Goal: Check status: Check status

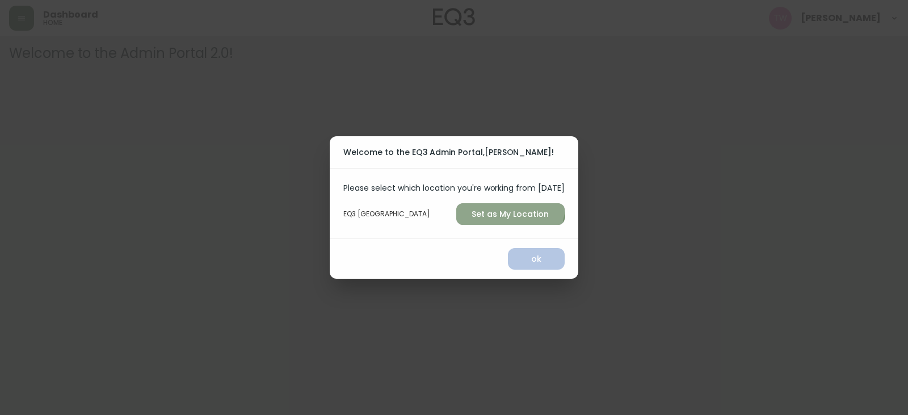
click at [504, 208] on span "Set as My Location" at bounding box center [511, 214] width 90 height 14
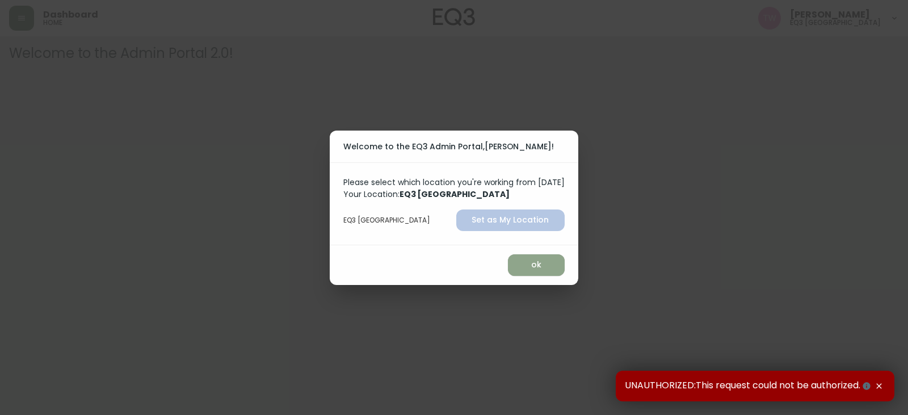
click at [546, 266] on span "ok" at bounding box center [536, 265] width 39 height 14
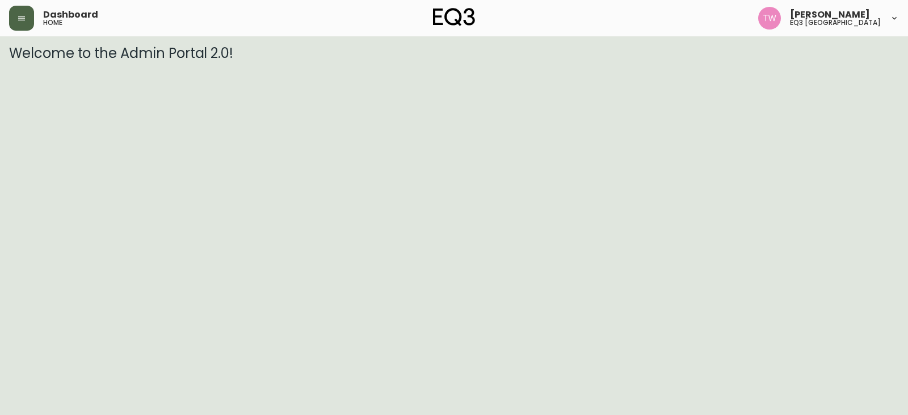
click at [21, 24] on button "button" at bounding box center [21, 18] width 25 height 25
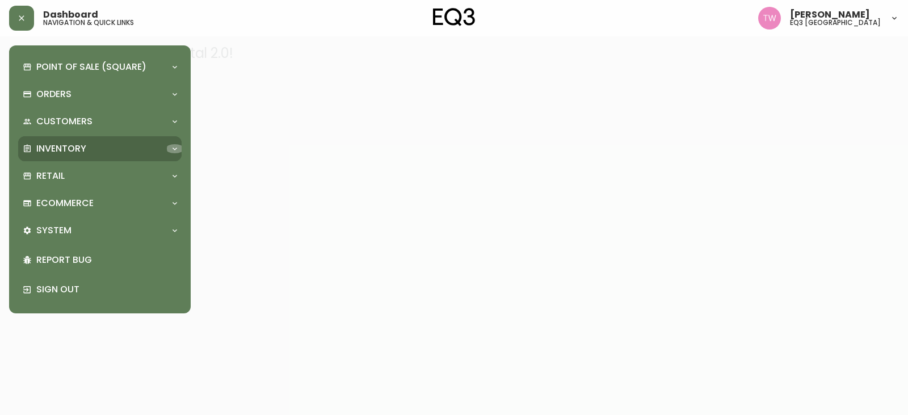
click at [169, 146] on div at bounding box center [175, 148] width 18 height 9
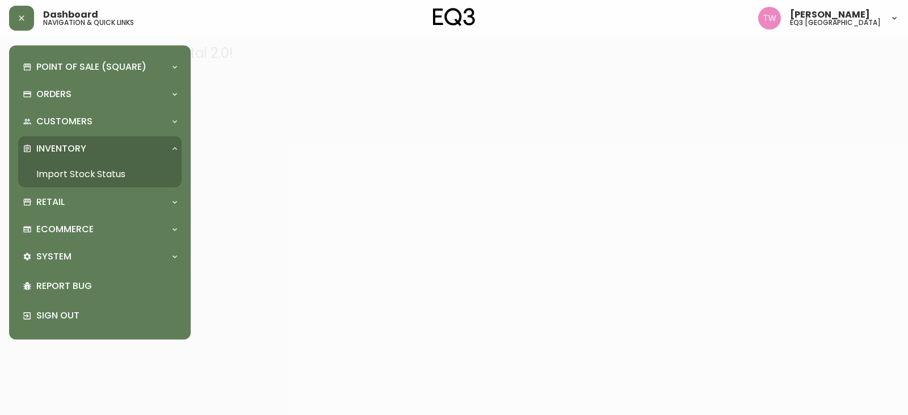
click at [116, 171] on link "Import Stock Status" at bounding box center [100, 174] width 164 height 26
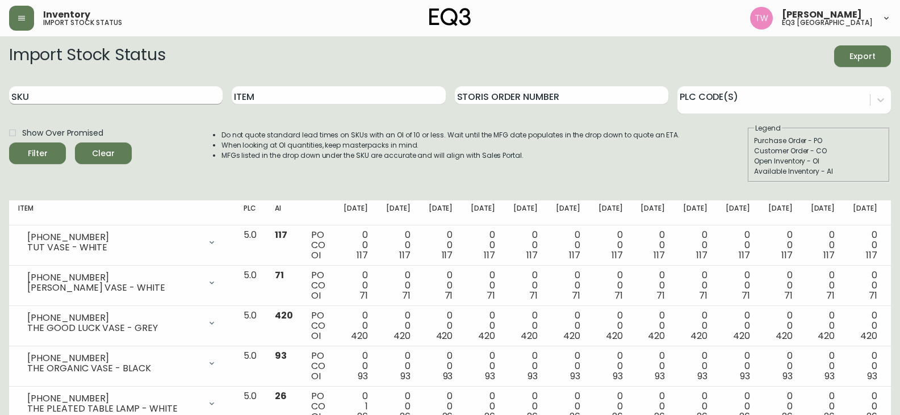
click at [140, 101] on input "SKU" at bounding box center [115, 95] width 213 height 18
paste input "2030-506-5-A"
type input "2030-506-5-A"
click at [9, 143] on button "Filter" at bounding box center [37, 154] width 57 height 22
